Goal: Find contact information: Find contact information

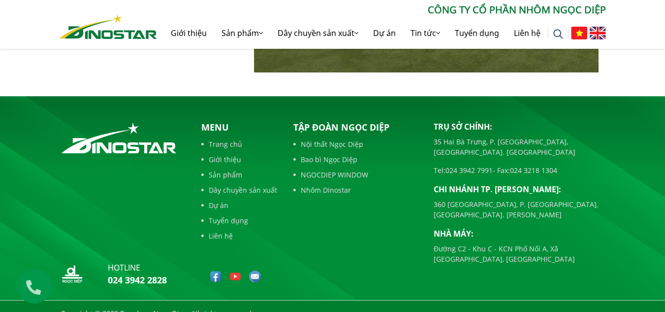
scroll to position [2279, 0]
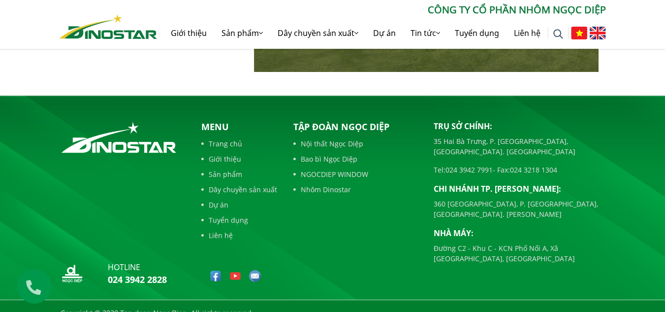
click at [326, 154] on link "Bao bì Ngọc Diệp" at bounding box center [356, 159] width 126 height 10
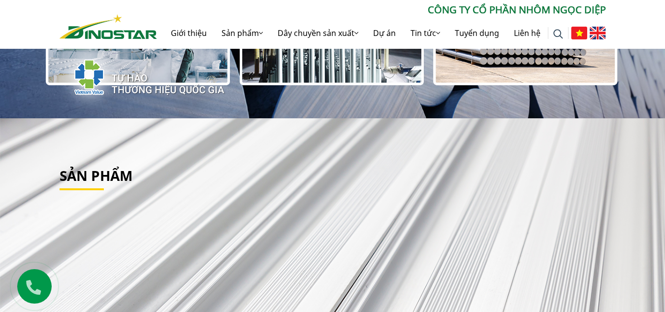
scroll to position [246, 0]
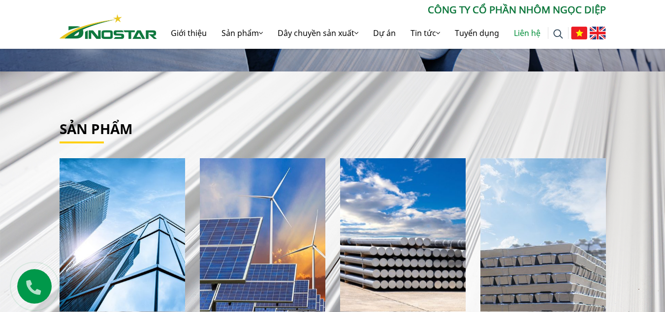
click at [528, 31] on link "Liên hệ" at bounding box center [527, 33] width 41 height 32
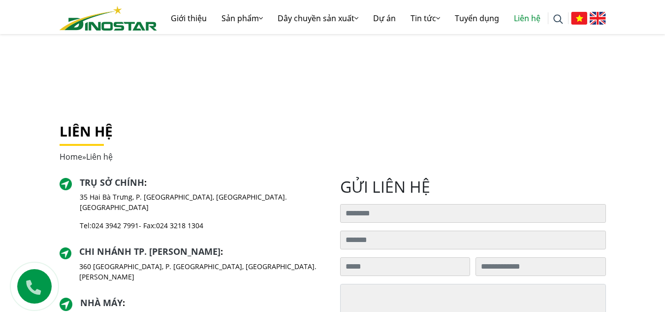
scroll to position [98, 0]
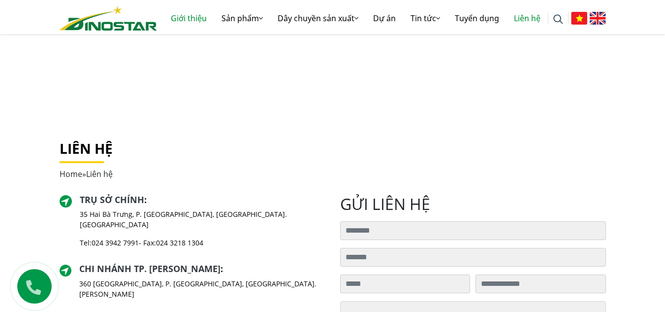
click at [190, 19] on link "Giới thiệu" at bounding box center [188, 18] width 51 height 32
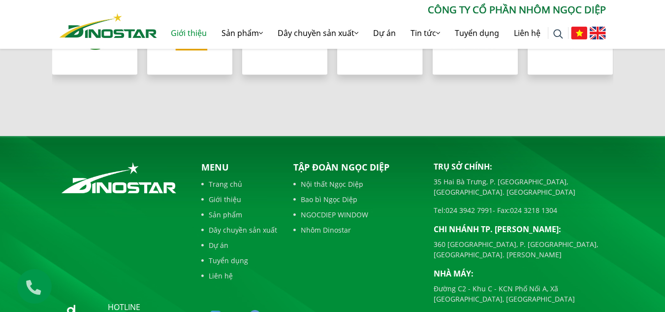
scroll to position [1034, 0]
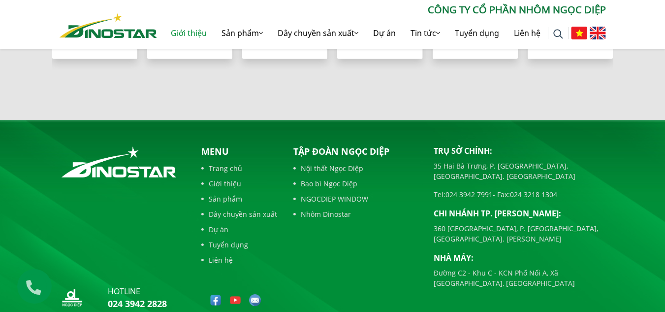
click at [324, 212] on link "Nhôm Dinostar" at bounding box center [356, 214] width 126 height 10
click at [298, 213] on link "Nhôm Dinostar" at bounding box center [356, 214] width 126 height 10
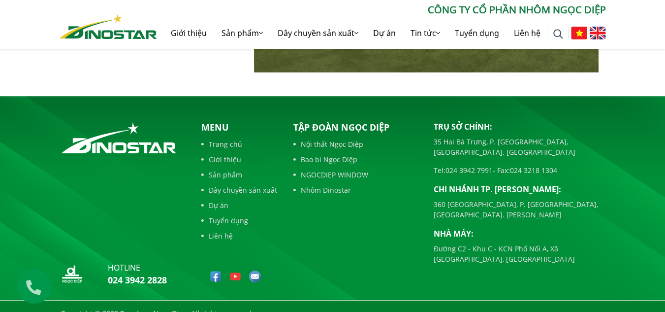
scroll to position [2279, 0]
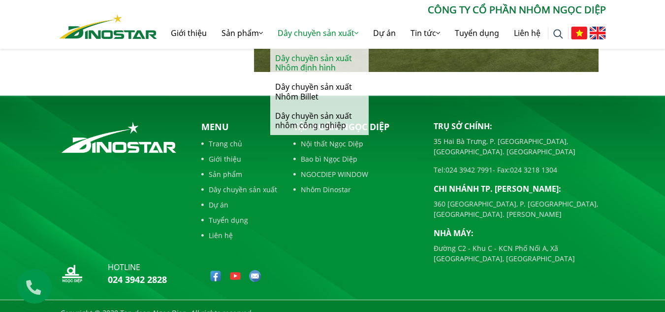
click at [309, 63] on link "Dây chuyền sản xuất Nhôm định hình" at bounding box center [319, 63] width 98 height 29
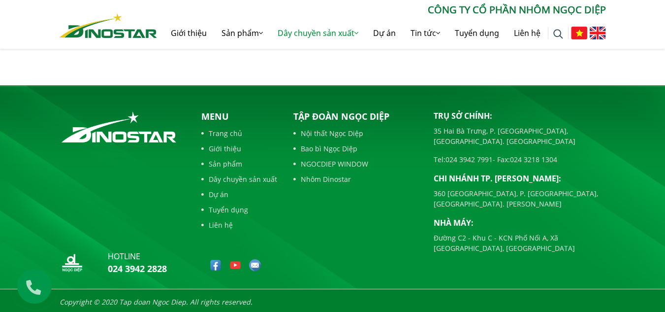
scroll to position [856, 0]
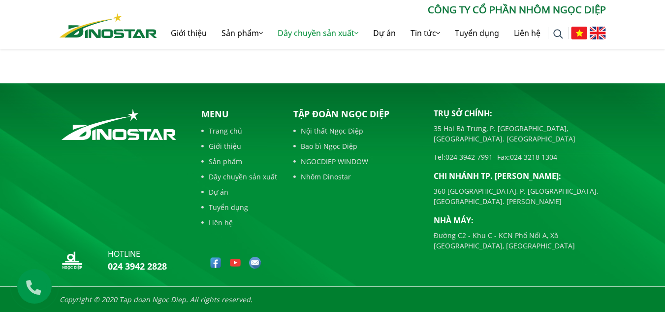
drag, startPoint x: 435, startPoint y: 110, endPoint x: 604, endPoint y: 143, distance: 172.6
click at [604, 143] on div "Trụ sở chính: [STREET_ADDRESS] [GEOGRAPHIC_DATA], [GEOGRAPHIC_DATA]. [GEOGRAPHI…" at bounding box center [520, 178] width 172 height 143
copy div "Trụ sở chính: [STREET_ADDRESS] [GEOGRAPHIC_DATA], [GEOGRAPHIC_DATA]. [GEOGRAPHI…"
click at [364, 233] on div "Tập đoàn Ngọc Diệp Nội thất Ngọc Diệp Bao bì Ngọc Diệp NGOCDIEP WINDOW Nhôm Din…" at bounding box center [356, 191] width 140 height 169
click at [311, 159] on link "NGOCDIEP WINDOW" at bounding box center [356, 161] width 126 height 10
